Goal: Task Accomplishment & Management: Use online tool/utility

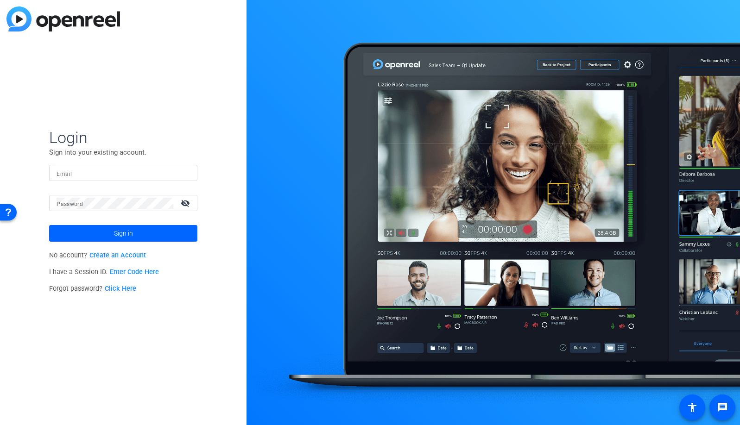
click at [147, 172] on input "Email" at bounding box center [123, 173] width 133 height 11
click at [184, 173] on img at bounding box center [182, 173] width 6 height 11
click at [182, 174] on img at bounding box center [182, 173] width 6 height 11
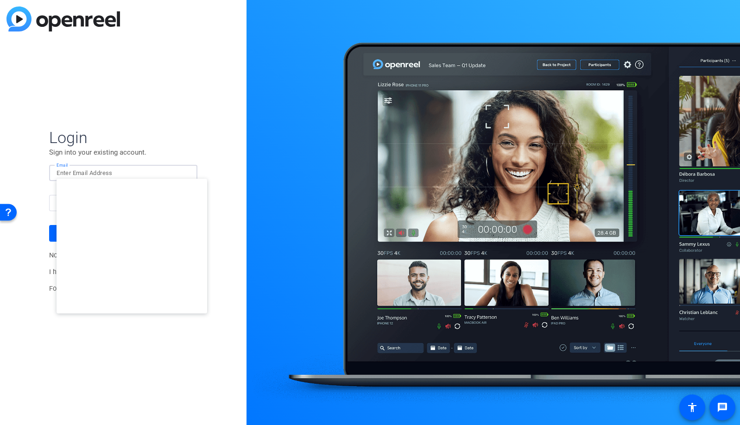
type input "[EMAIL_ADDRESS][DOMAIN_NAME]"
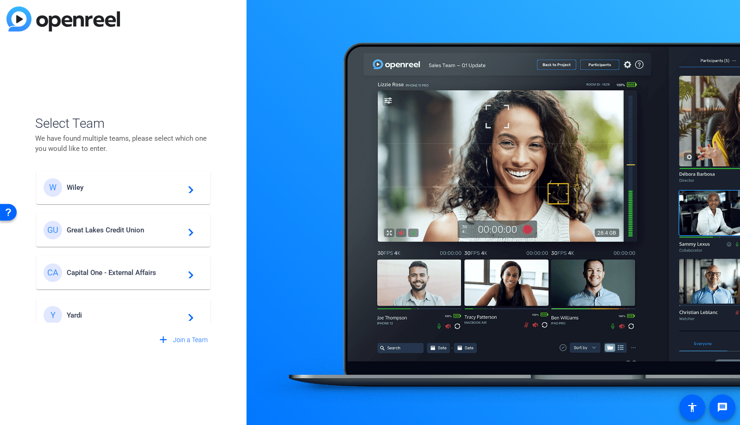
click at [133, 234] on span "Great Lakes Credit Union" at bounding box center [125, 230] width 116 height 8
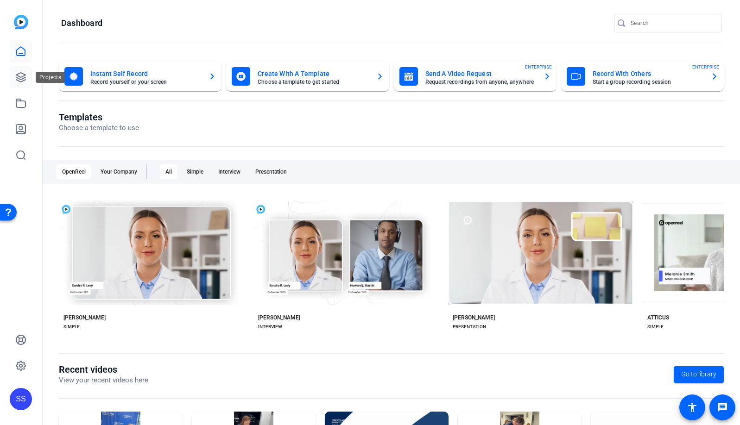
click at [24, 76] on icon at bounding box center [20, 77] width 11 height 11
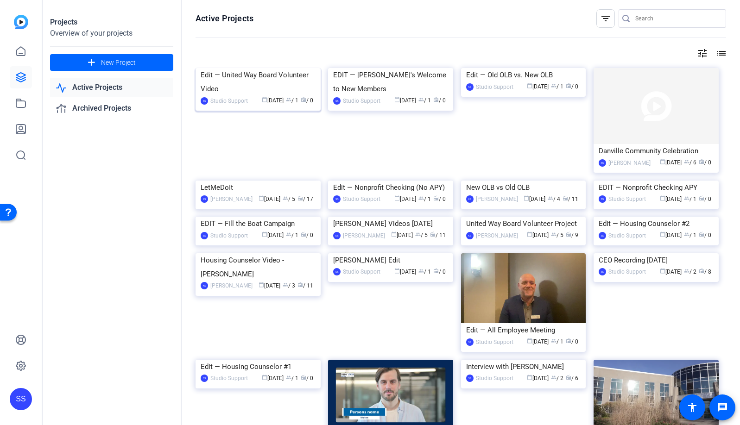
click at [252, 68] on img at bounding box center [258, 68] width 125 height 0
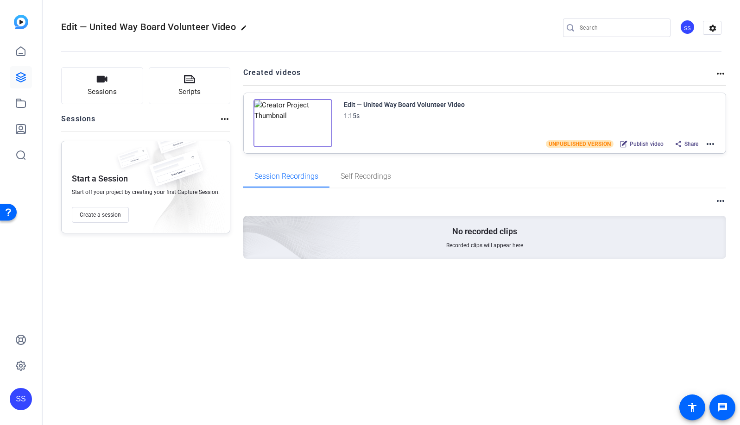
click at [713, 143] on mat-icon "more_horiz" at bounding box center [710, 144] width 11 height 11
click at [703, 154] on span "Edit in Creator" at bounding box center [676, 155] width 64 height 11
